Goal: Book appointment/travel/reservation

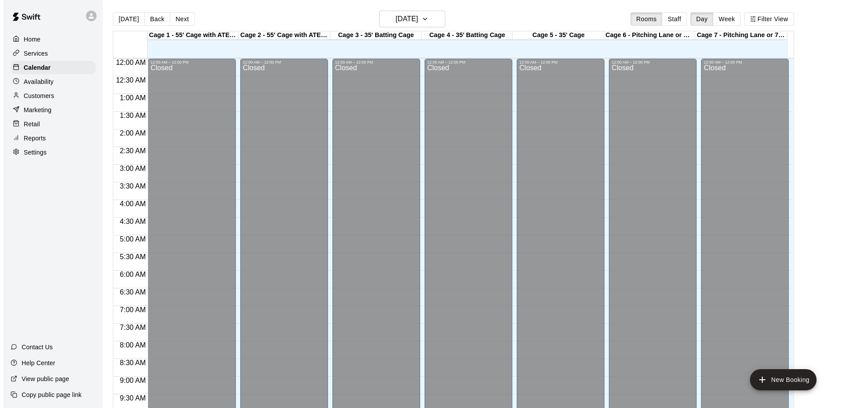
scroll to position [293, 0]
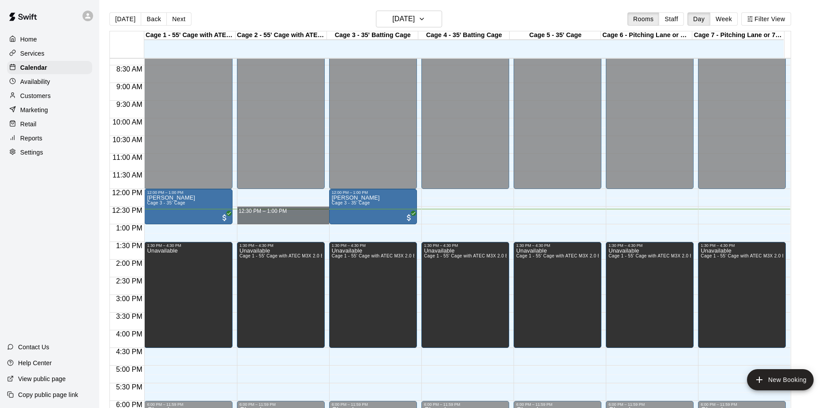
drag, startPoint x: 272, startPoint y: 212, endPoint x: 275, endPoint y: 223, distance: 11.3
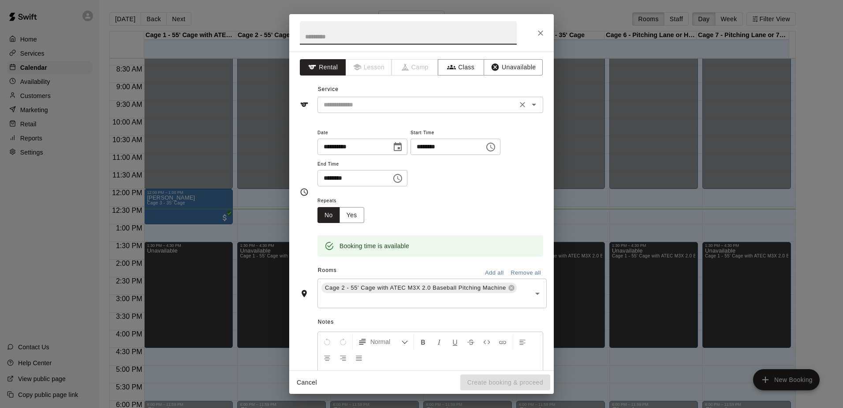
click at [457, 105] on input "text" at bounding box center [417, 104] width 195 height 11
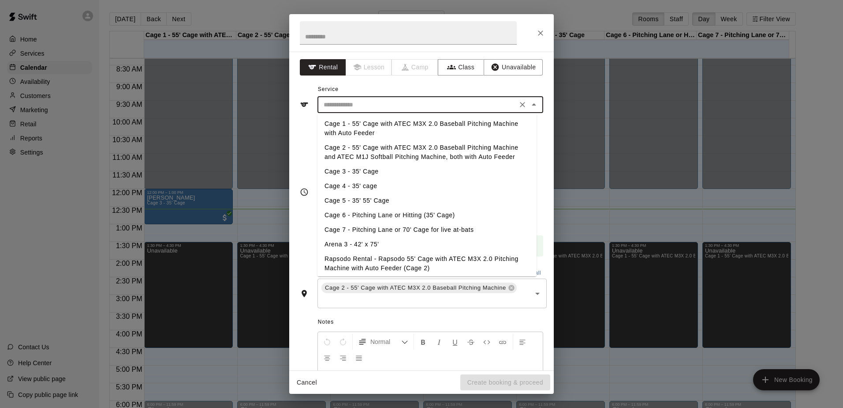
click at [367, 146] on li "Cage 2 - 55' Cage with ATEC M3X 2.0 Baseball Pitching Machine and ATEC M1J Soft…" at bounding box center [427, 152] width 219 height 24
type input "**********"
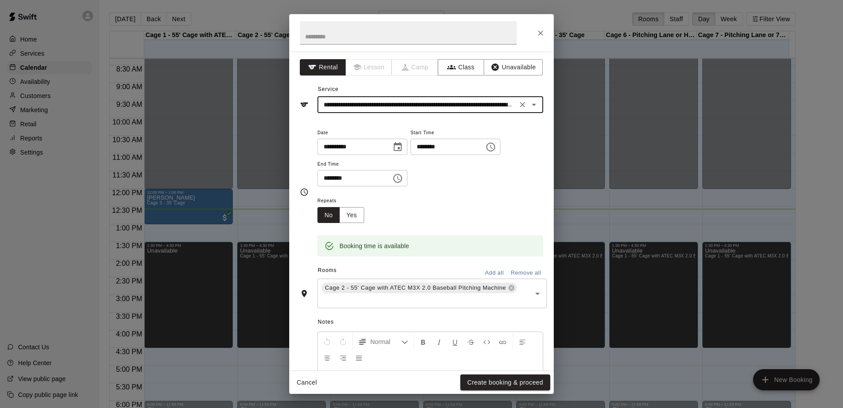
click at [498, 383] on button "Create booking & proceed" at bounding box center [505, 382] width 90 height 16
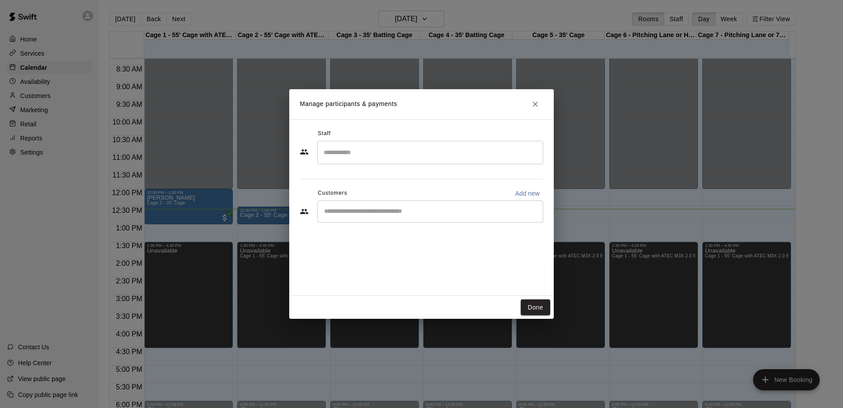
click at [371, 218] on div "​" at bounding box center [431, 211] width 226 height 22
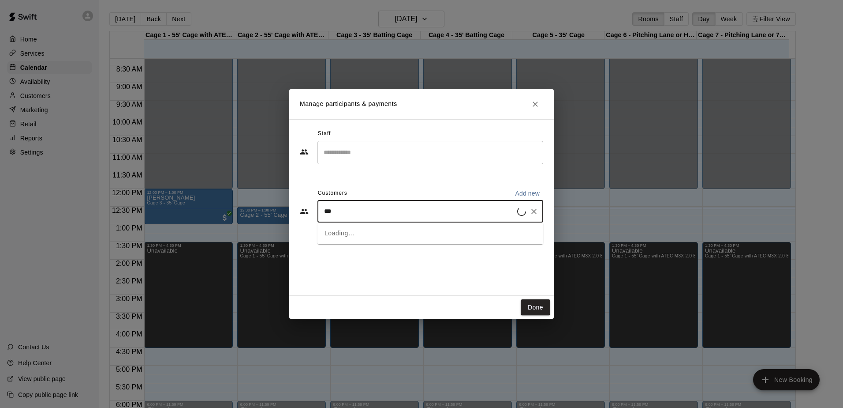
type input "****"
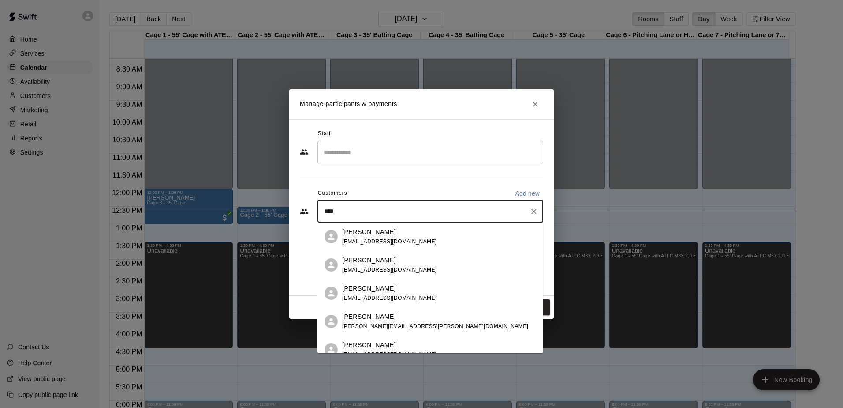
click at [364, 228] on p "[PERSON_NAME]" at bounding box center [369, 231] width 54 height 9
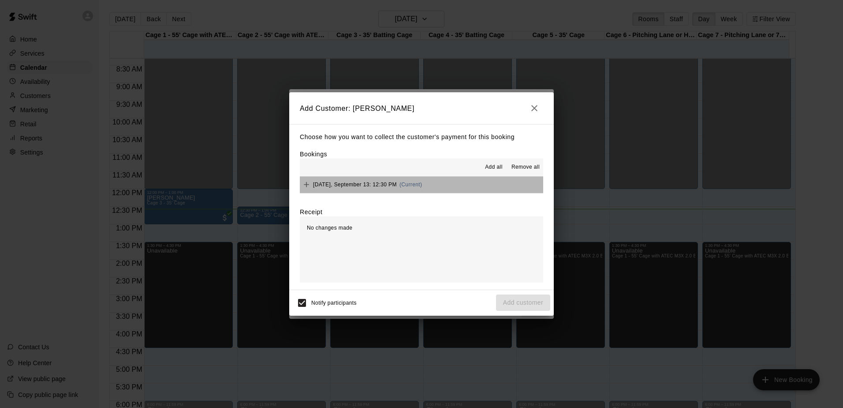
click at [438, 185] on button "[DATE], September 13: 12:30 PM (Current)" at bounding box center [421, 184] width 243 height 16
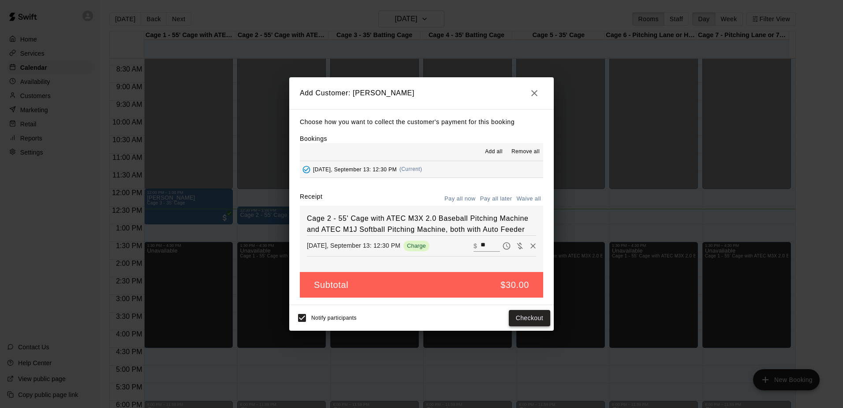
click at [531, 319] on button "Checkout" at bounding box center [529, 318] width 41 height 16
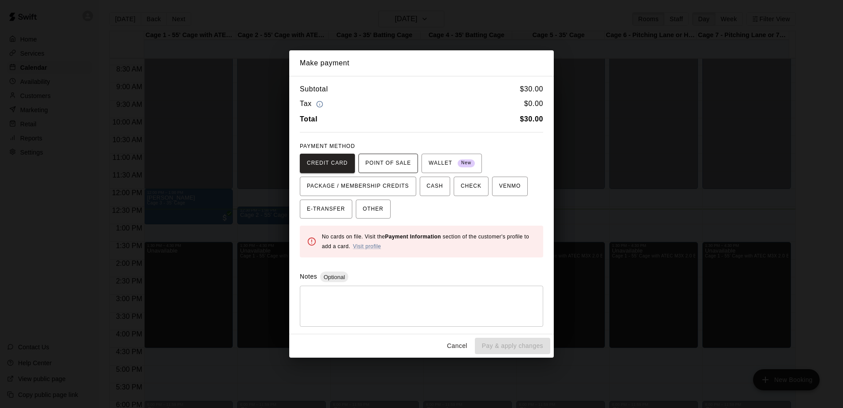
click at [366, 158] on span "POINT OF SALE" at bounding box center [388, 163] width 45 height 14
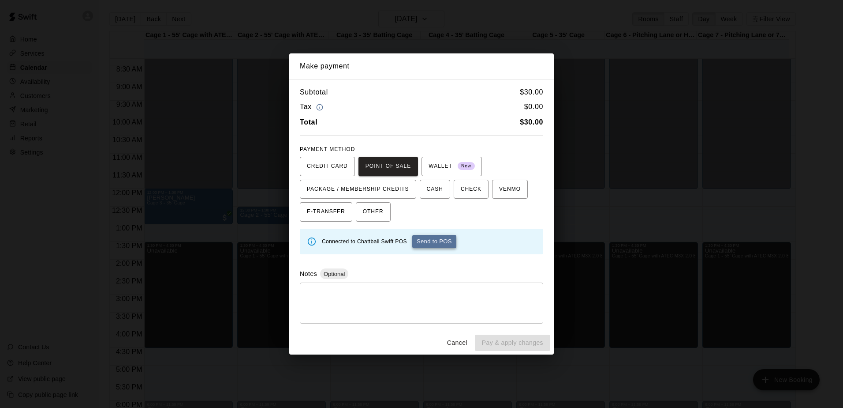
click at [431, 238] on button "Send to POS" at bounding box center [434, 241] width 44 height 13
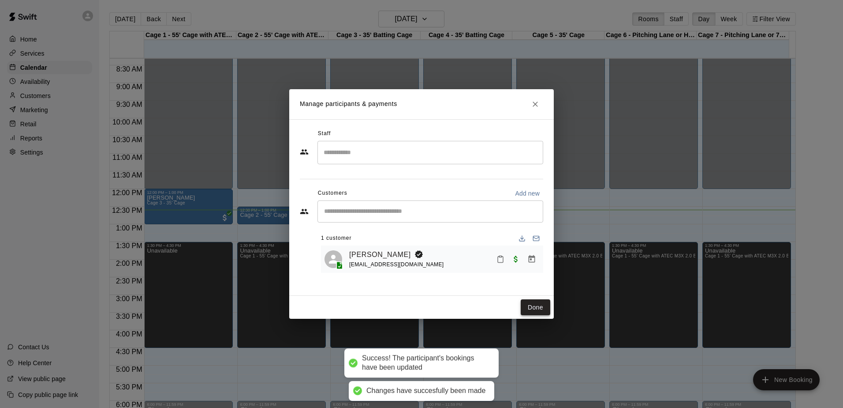
click at [535, 300] on button "Done" at bounding box center [536, 307] width 30 height 16
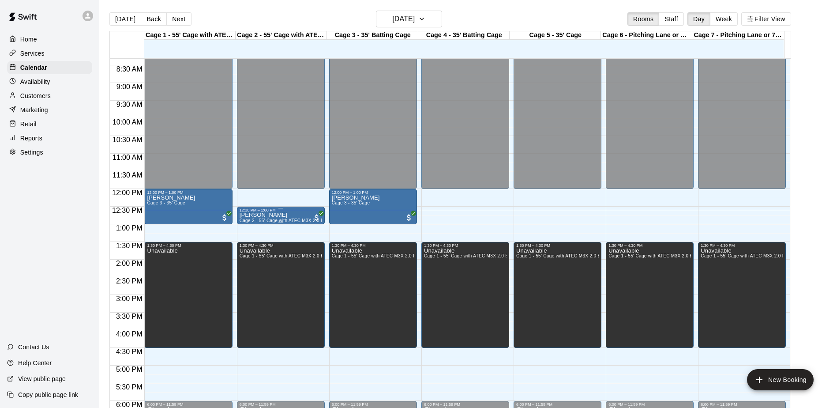
click at [277, 221] on span "Cage 2 - 55' Cage with ATEC M3X 2.0 Baseball Pitching Machine and ATEC M1J Soft…" at bounding box center [376, 220] width 273 height 5
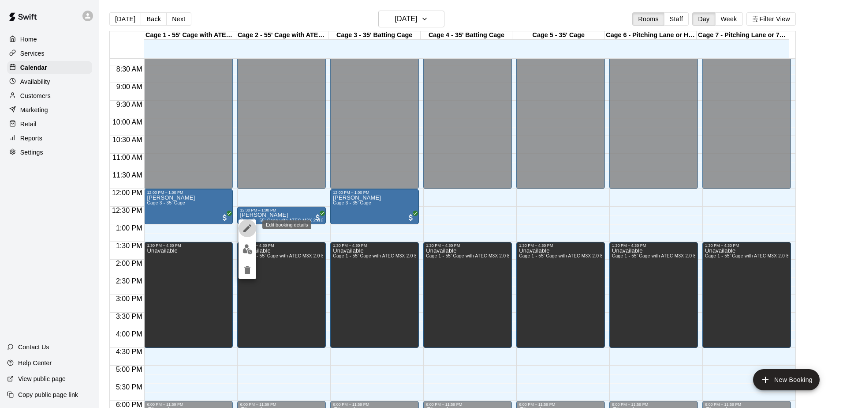
click at [248, 229] on icon "edit" at bounding box center [247, 228] width 8 height 8
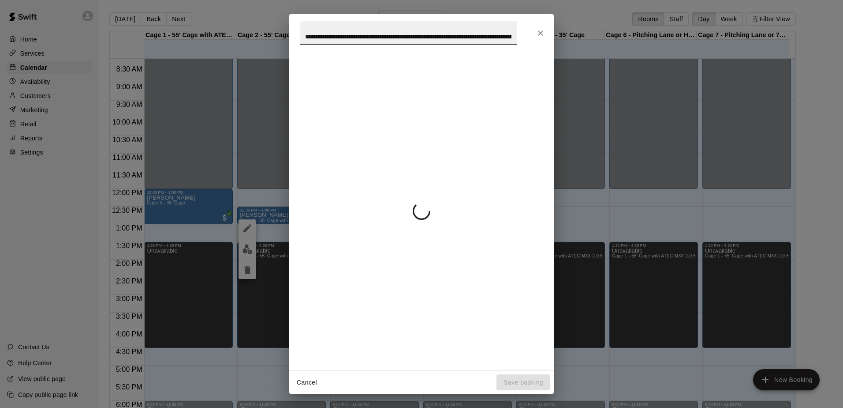
scroll to position [0, 176]
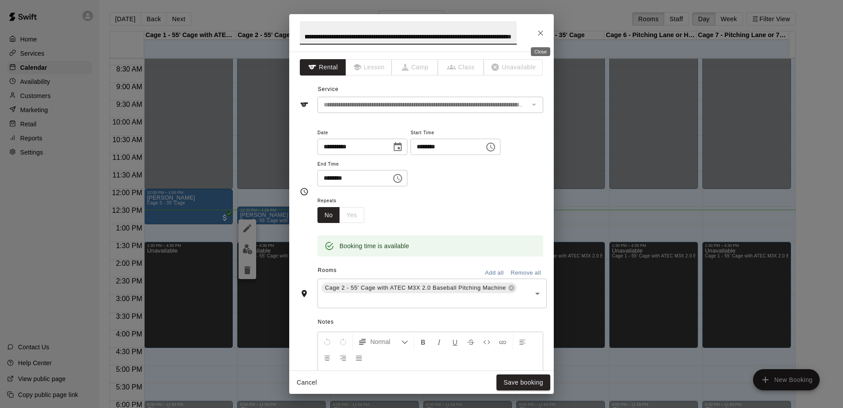
click at [547, 31] on button "Close" at bounding box center [541, 33] width 16 height 16
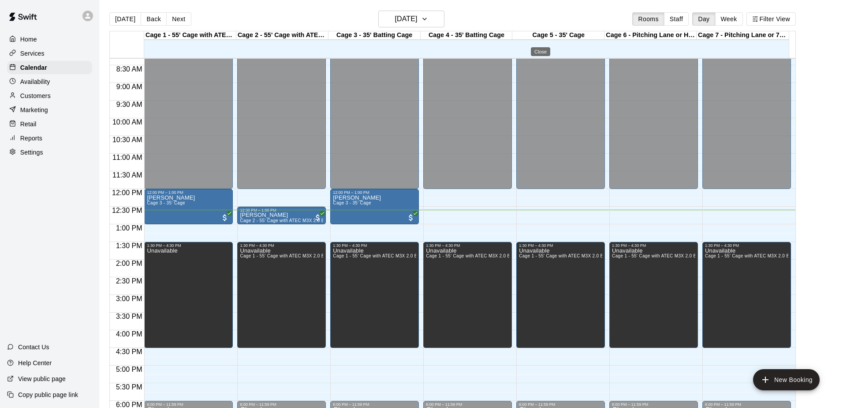
scroll to position [0, 0]
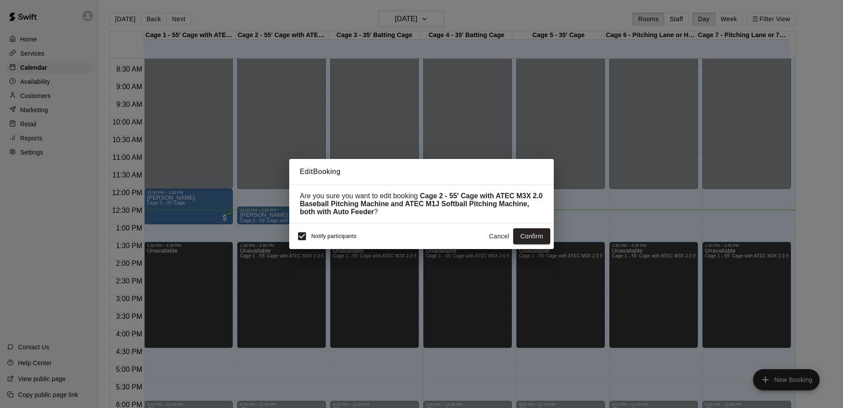
click at [500, 236] on button "Cancel" at bounding box center [499, 236] width 28 height 16
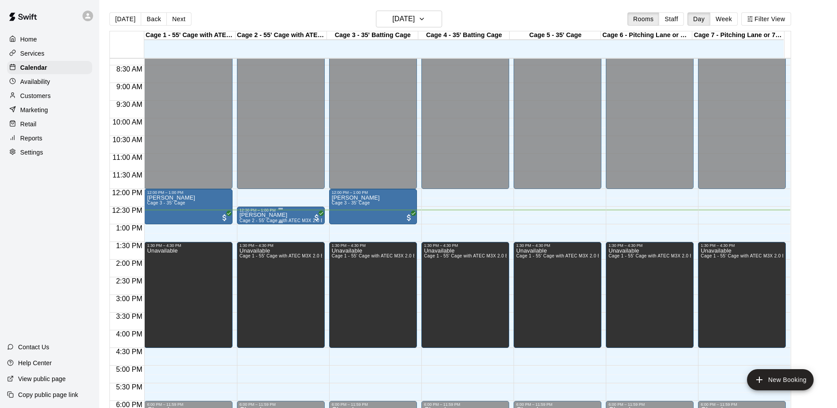
click at [289, 216] on div "[PERSON_NAME] Cage 2 - 55' Cage with ATEC M3X 2.0 Baseball Pitching Machine and…" at bounding box center [281, 416] width 82 height 408
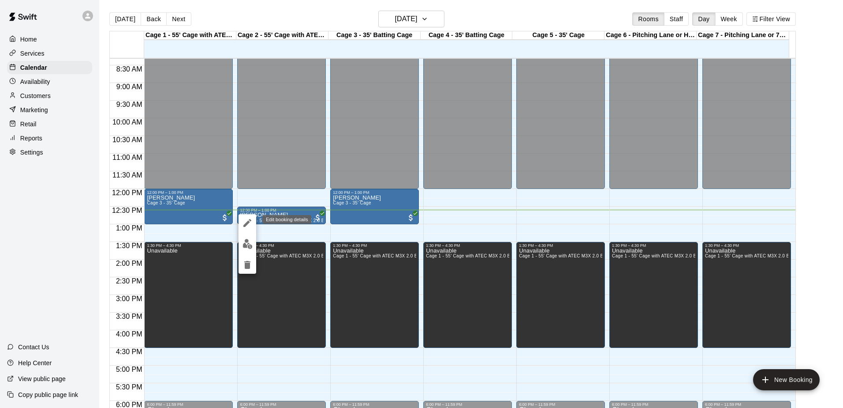
click at [248, 224] on icon "edit" at bounding box center [247, 222] width 11 height 11
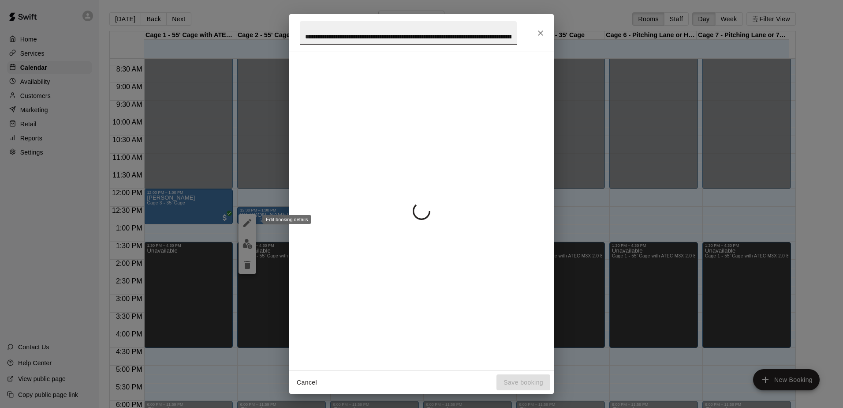
scroll to position [0, 176]
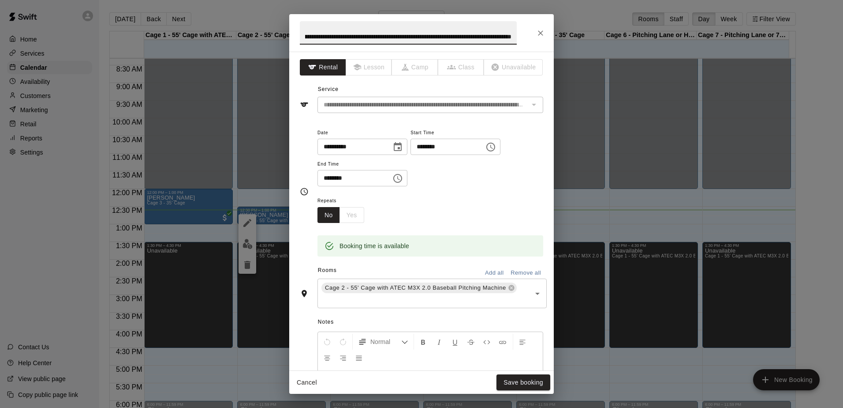
click at [403, 175] on icon "Choose time, selected time is 1:00 PM" at bounding box center [398, 178] width 11 height 11
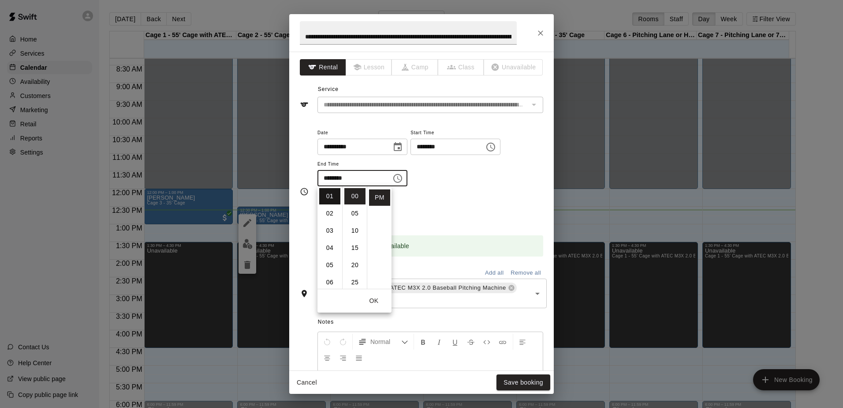
scroll to position [0, 0]
click at [329, 197] on li "12" at bounding box center [329, 196] width 21 height 16
click at [356, 243] on li "45" at bounding box center [354, 244] width 21 height 16
type input "********"
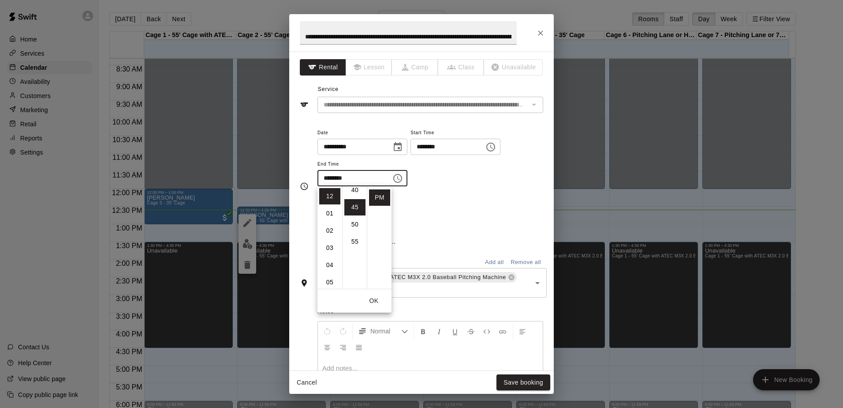
scroll to position [155, 0]
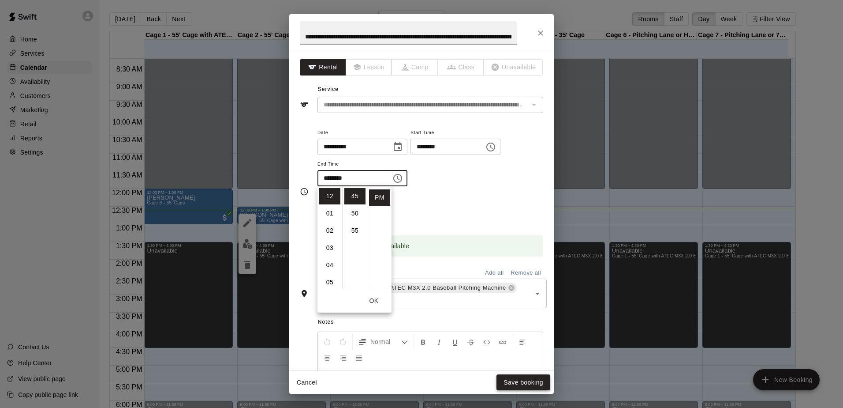
click at [526, 383] on button "Save booking" at bounding box center [524, 382] width 54 height 16
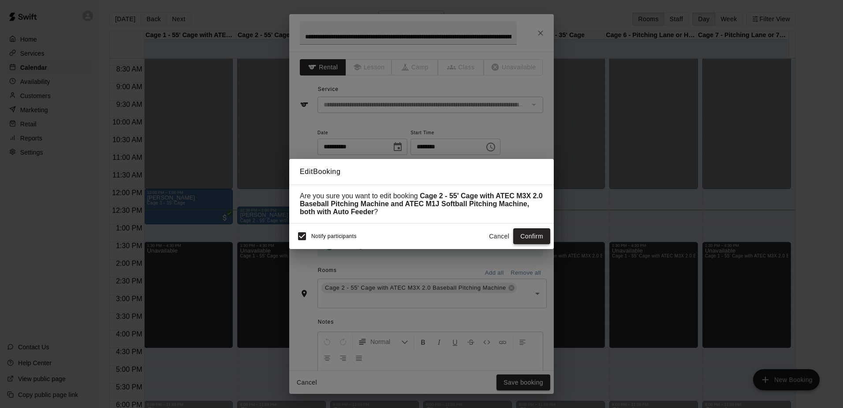
click at [543, 237] on button "Confirm" at bounding box center [531, 236] width 37 height 16
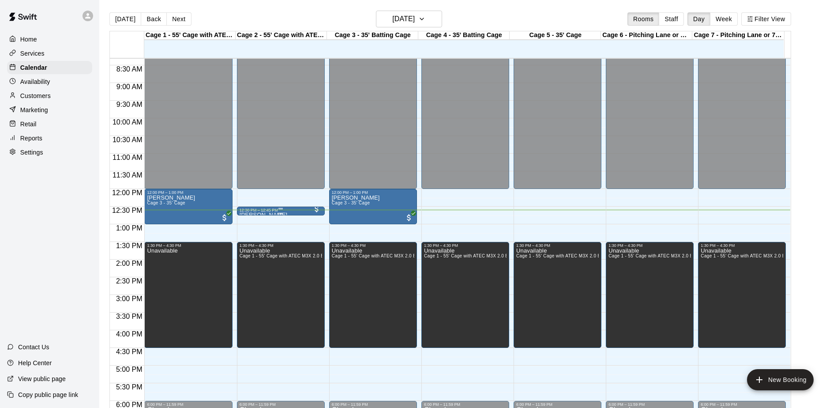
click at [290, 214] on div at bounding box center [281, 213] width 82 height 1
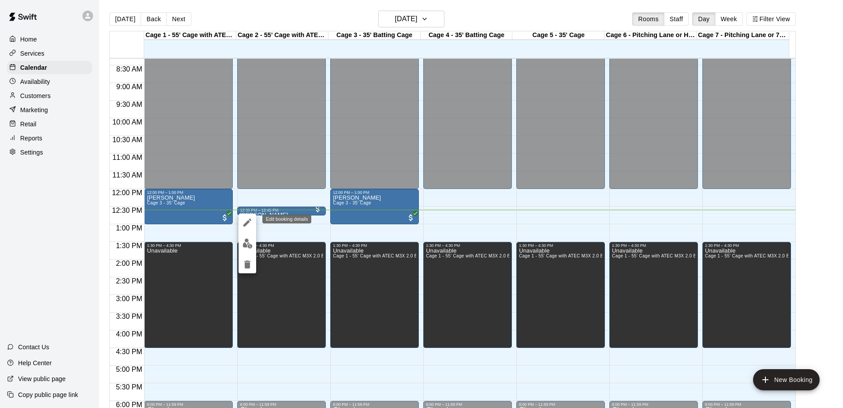
click at [250, 220] on icon "edit" at bounding box center [247, 222] width 11 height 11
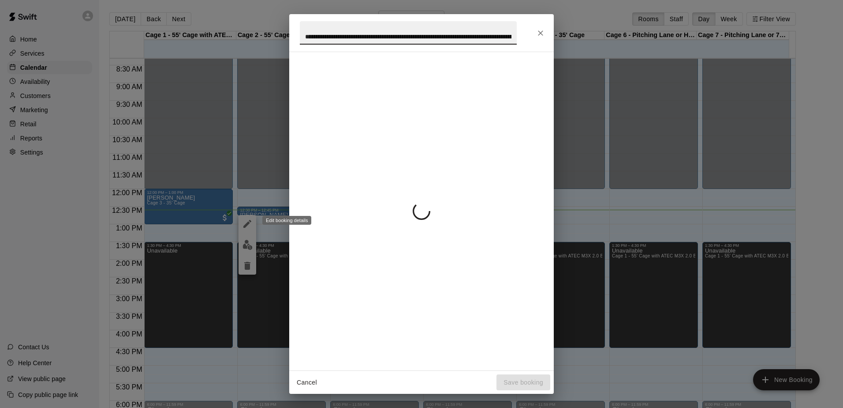
scroll to position [0, 176]
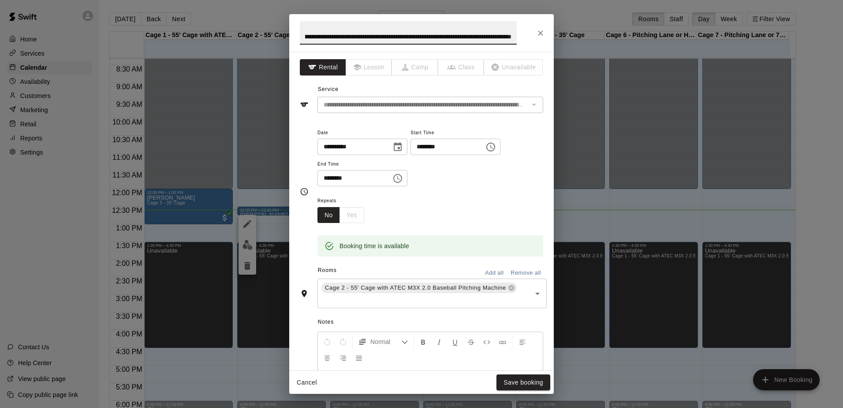
click at [402, 182] on icon "Choose time, selected time is 12:45 PM" at bounding box center [397, 178] width 9 height 9
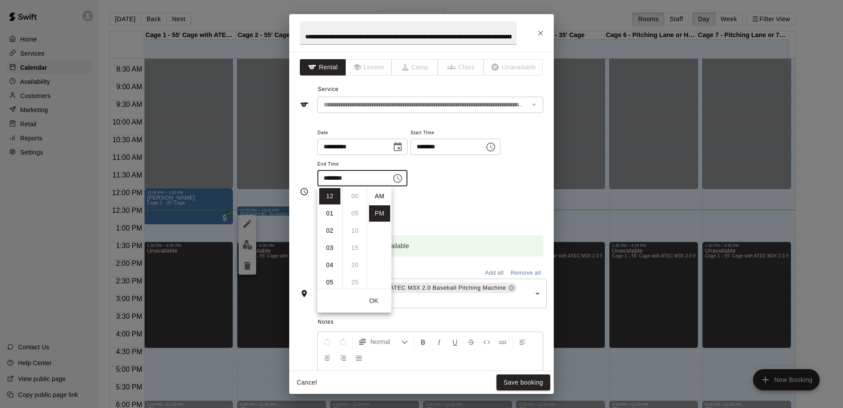
scroll to position [16, 0]
click at [335, 215] on li "01" at bounding box center [329, 213] width 21 height 16
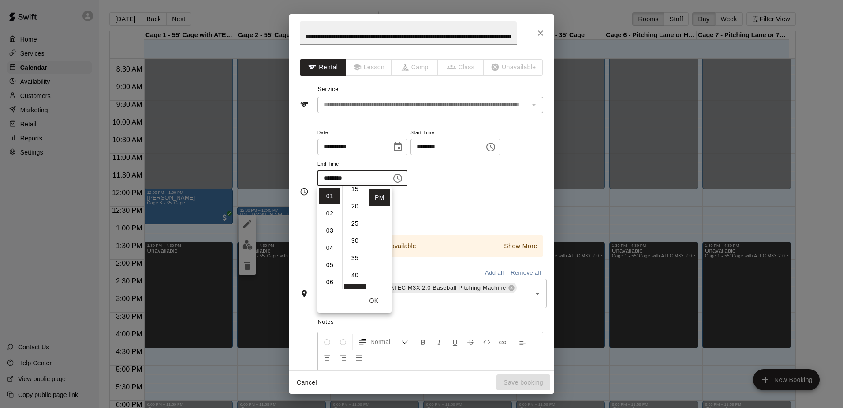
scroll to position [0, 0]
click at [353, 246] on li "15" at bounding box center [354, 248] width 21 height 16
type input "********"
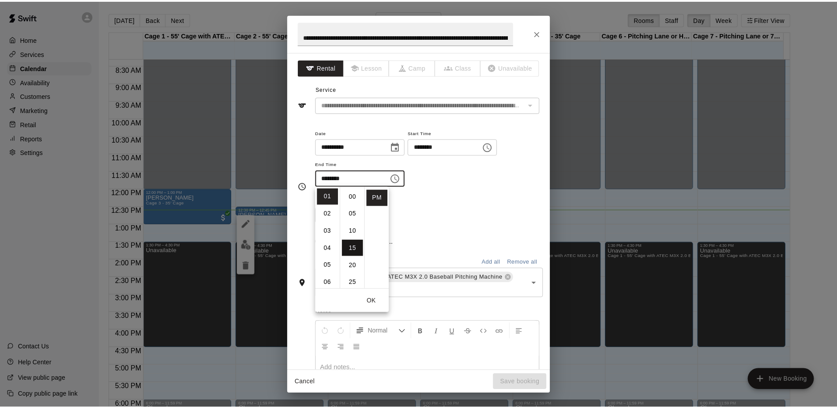
scroll to position [52, 0]
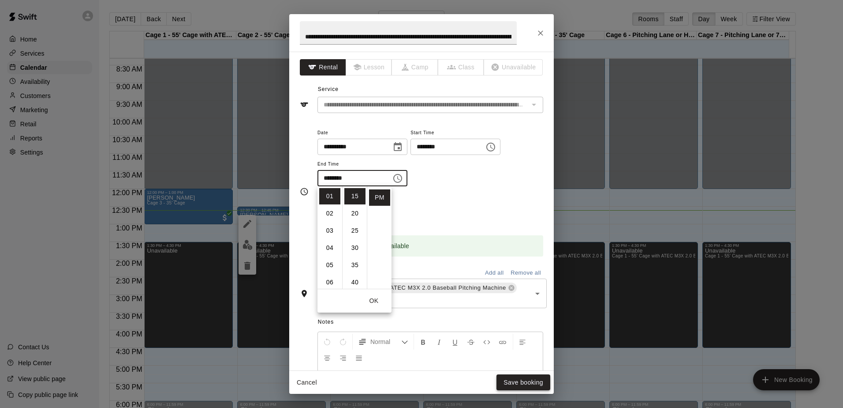
click at [517, 388] on button "Save booking" at bounding box center [524, 382] width 54 height 16
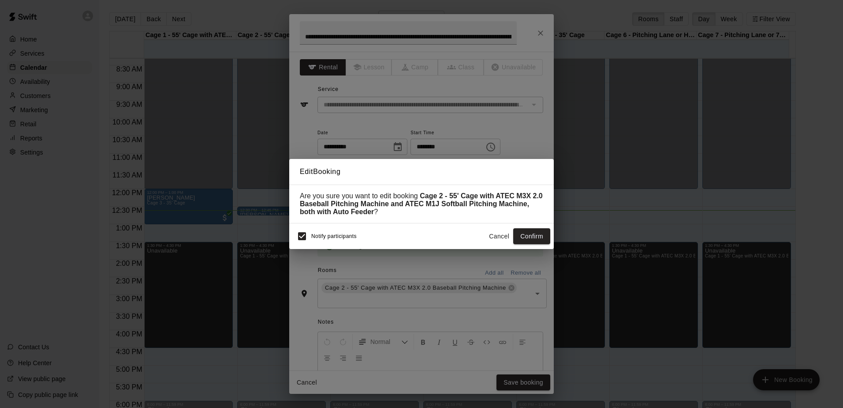
click at [532, 241] on button "Confirm" at bounding box center [531, 236] width 37 height 16
